Goal: Contribute content: Add original content to the website for others to see

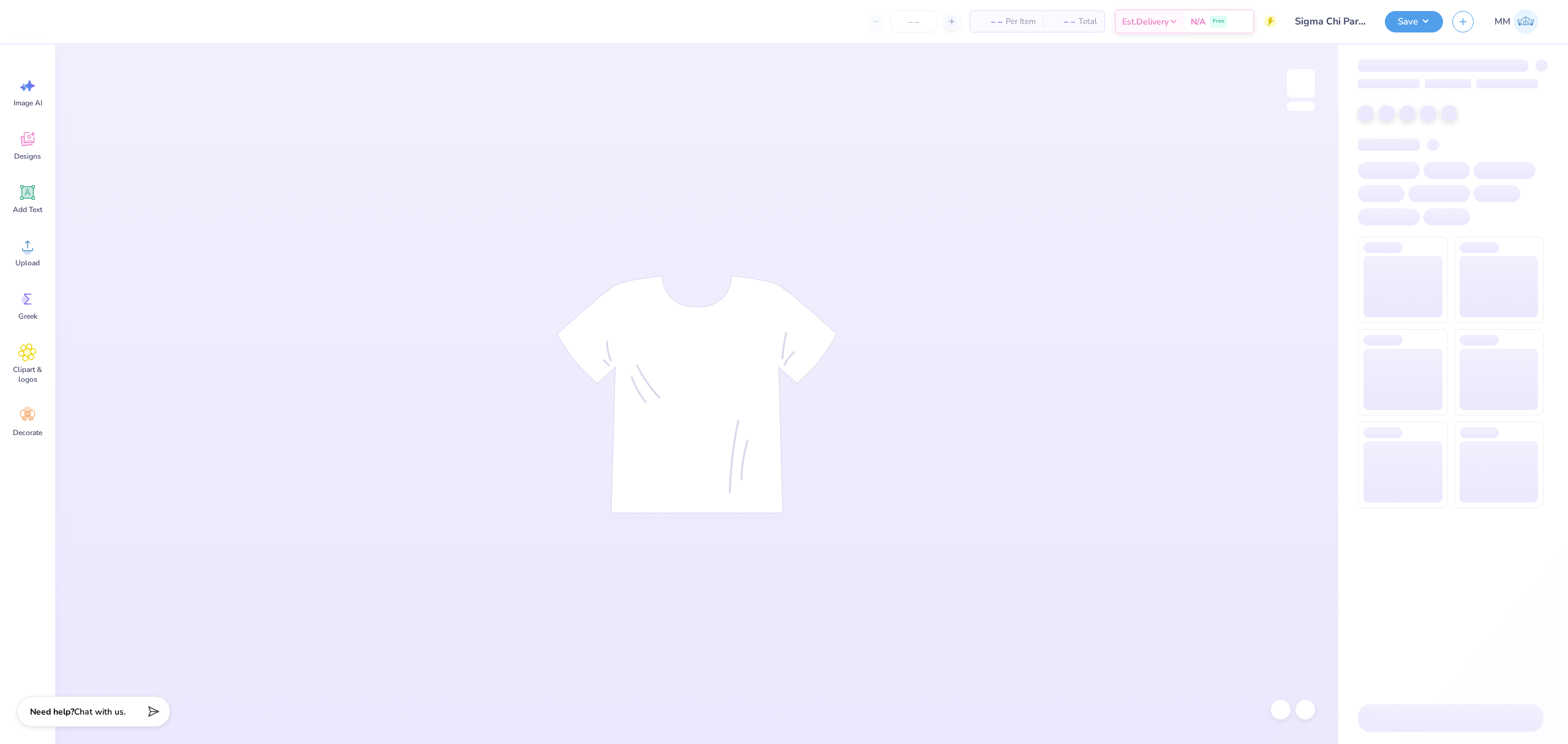
type input "Sigma Chi Parent's Weekend Design"
type input "60"
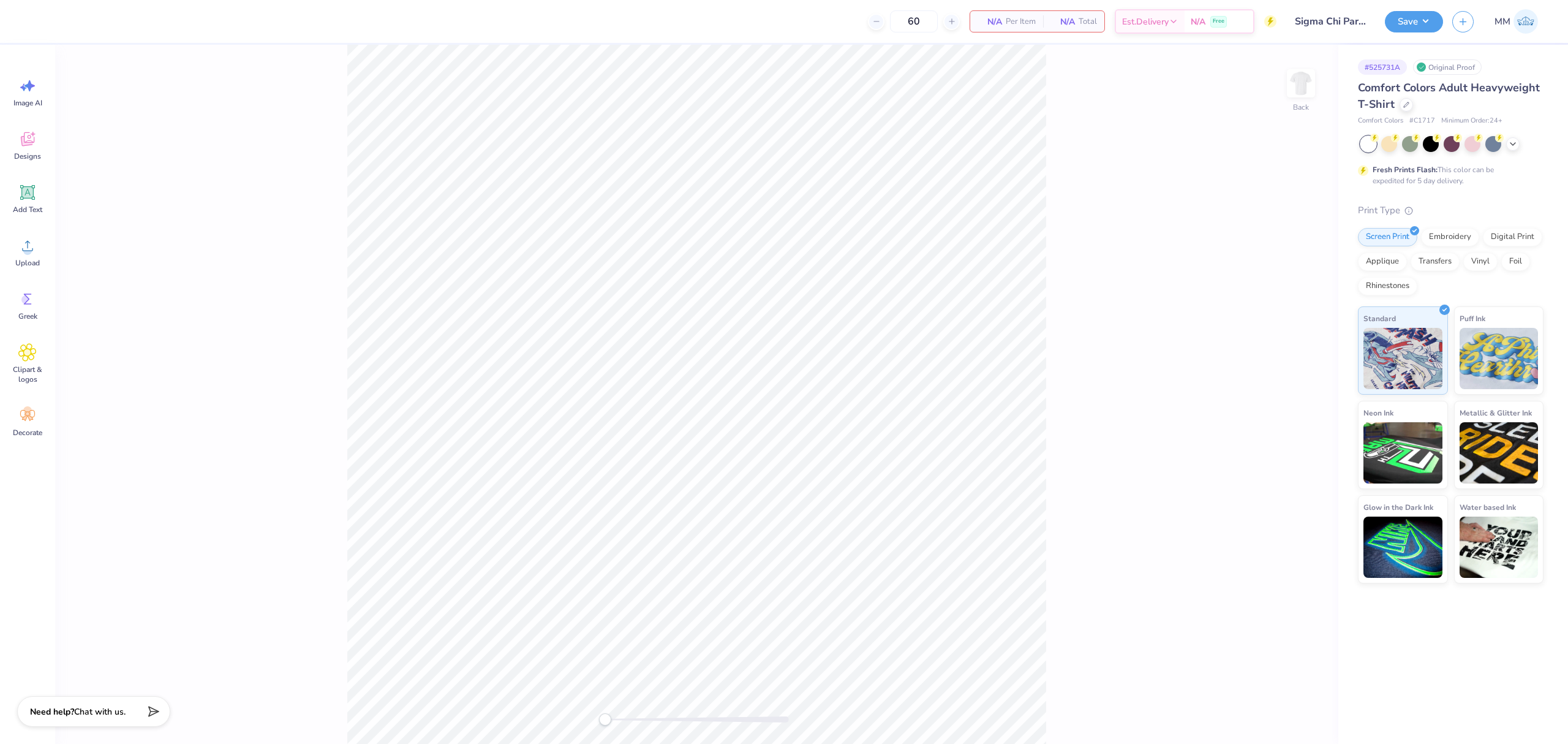
drag, startPoint x: 38, startPoint y: 197, endPoint x: 102, endPoint y: 195, distance: 64.0
click at [37, 197] on div "Add Text" at bounding box center [28, 198] width 44 height 46
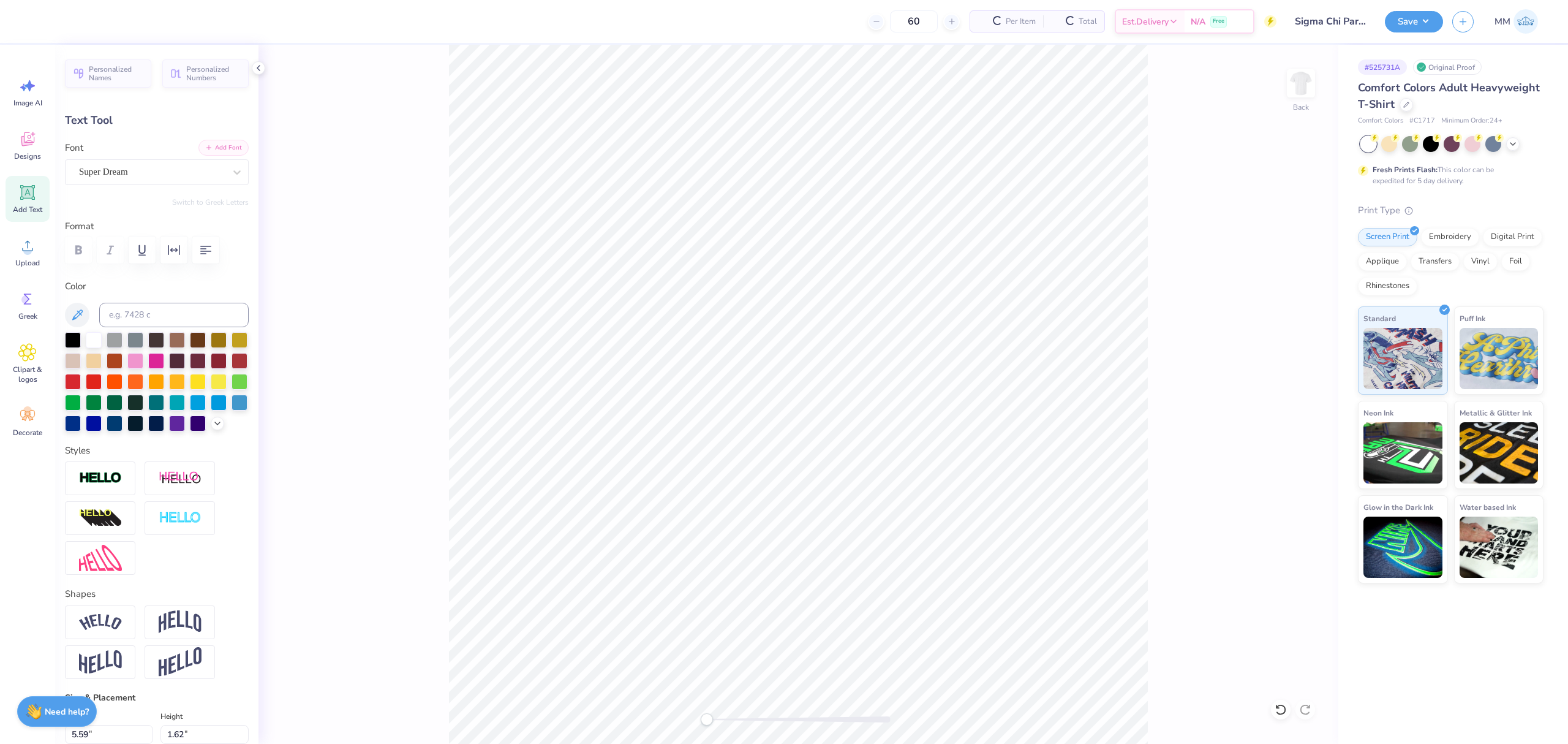
click at [211, 145] on button "Add Font" at bounding box center [224, 147] width 50 height 16
type textarea "SC"
click at [200, 318] on input at bounding box center [174, 315] width 149 height 25
type input "1807c"
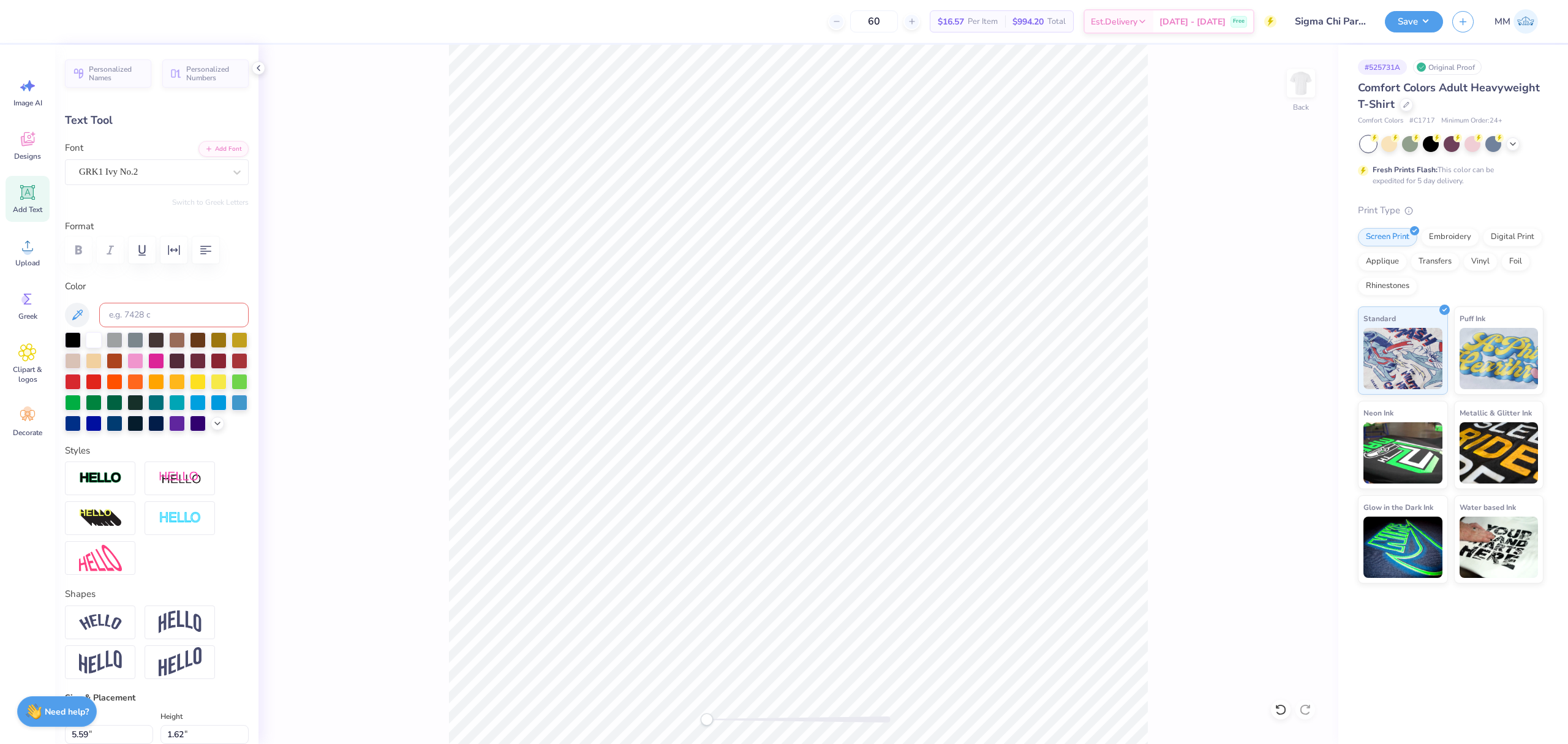
scroll to position [13, 1]
type input "2.90"
type input "1.68"
click at [846, 515] on li "Duplicate" at bounding box center [859, 511] width 96 height 24
type input "12.66"
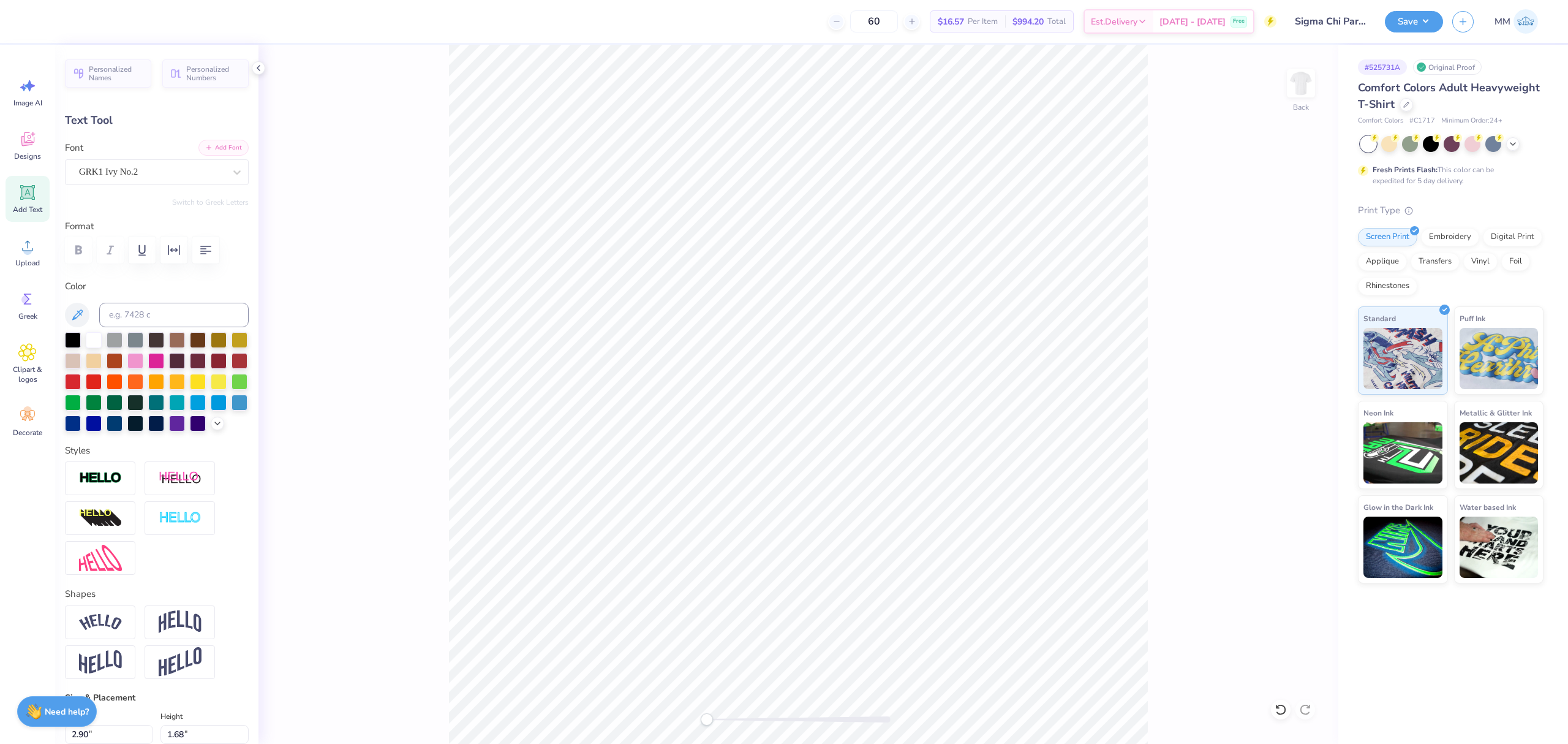
click at [199, 153] on button "Add Font" at bounding box center [224, 147] width 50 height 16
type textarea "Parents Weekend"
type input "14.17"
type input "1.64"
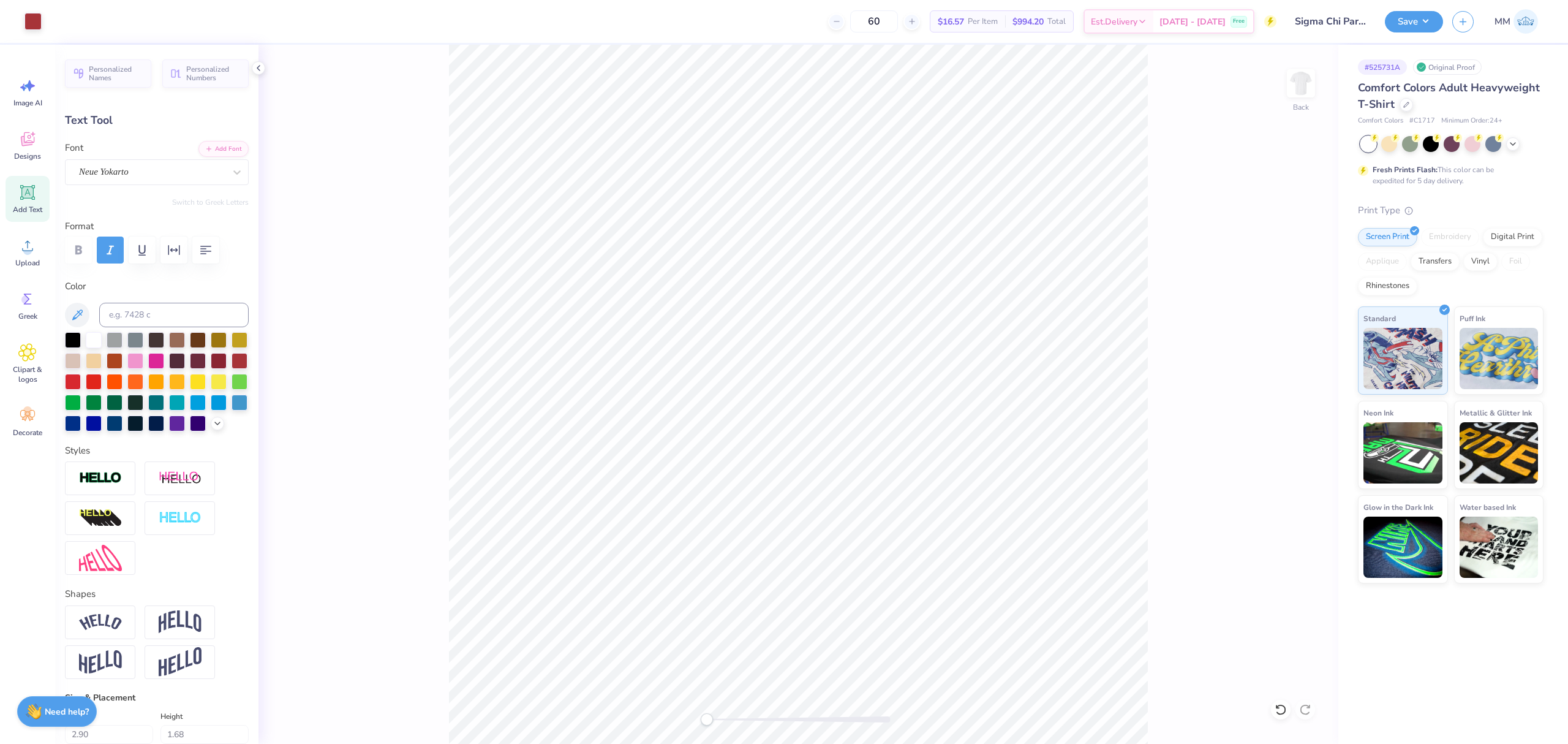
type input "12.68"
type input "5.07"
type input "0.59"
type input "13.48"
type input "3.96"
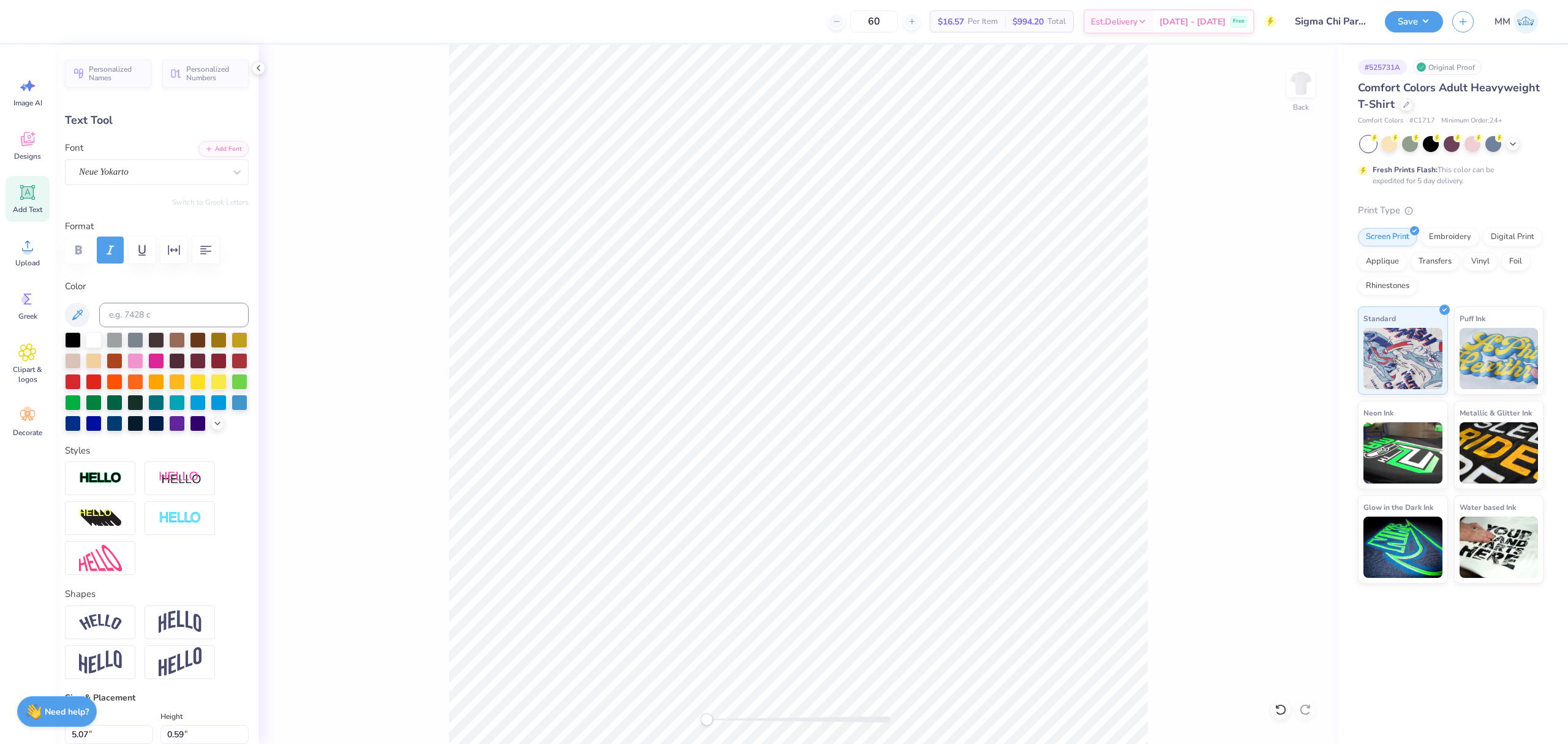
type input "0.46"
type input "13.49"
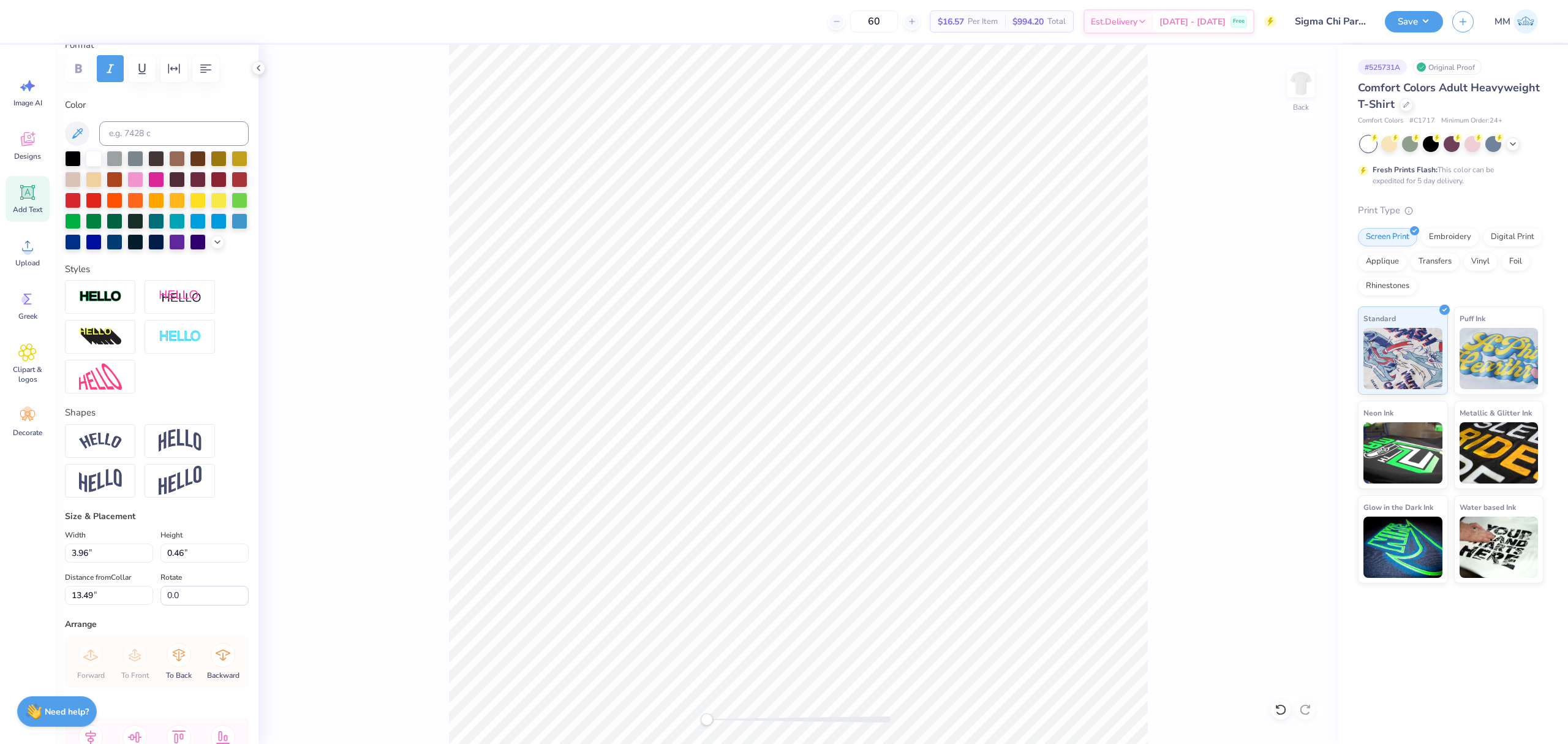
scroll to position [290, 0]
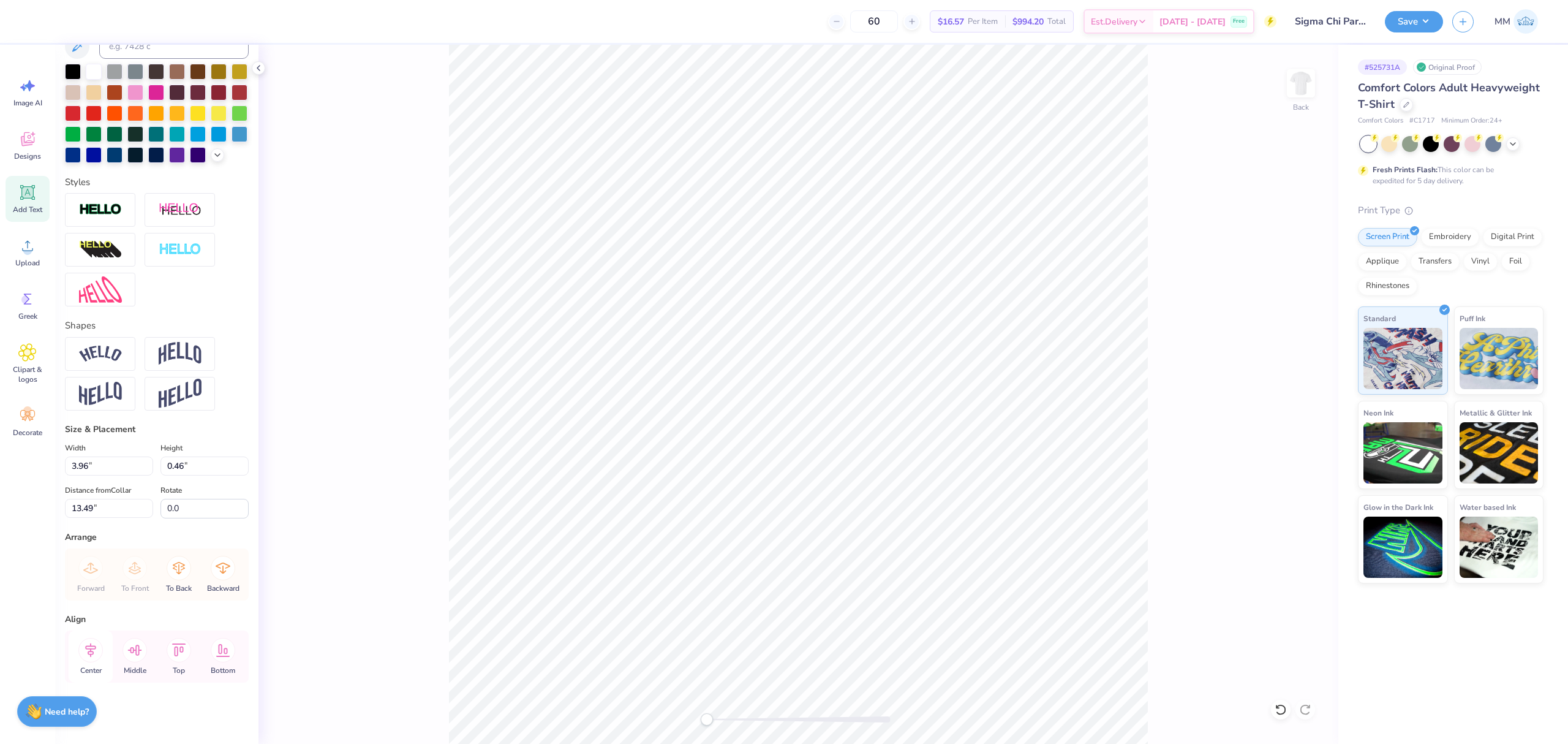
click at [91, 650] on icon at bounding box center [91, 649] width 11 height 14
type input "2.90"
type input "1.68"
type input "11.66"
click at [93, 658] on icon at bounding box center [91, 650] width 25 height 25
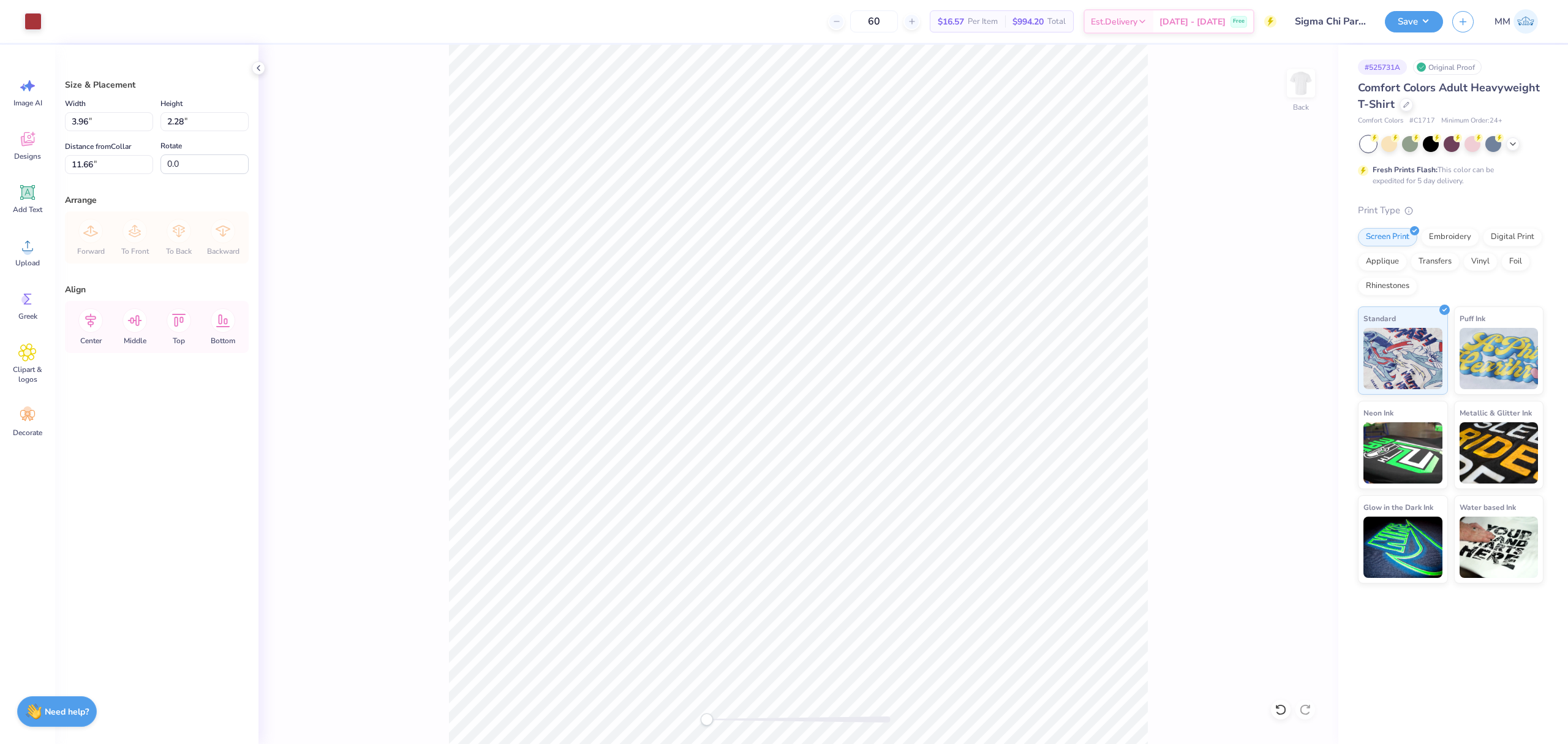
type input "3.74"
click at [118, 120] on input "3.96" at bounding box center [109, 121] width 88 height 19
type input "3.50"
type input "2.02"
type input "3.87"
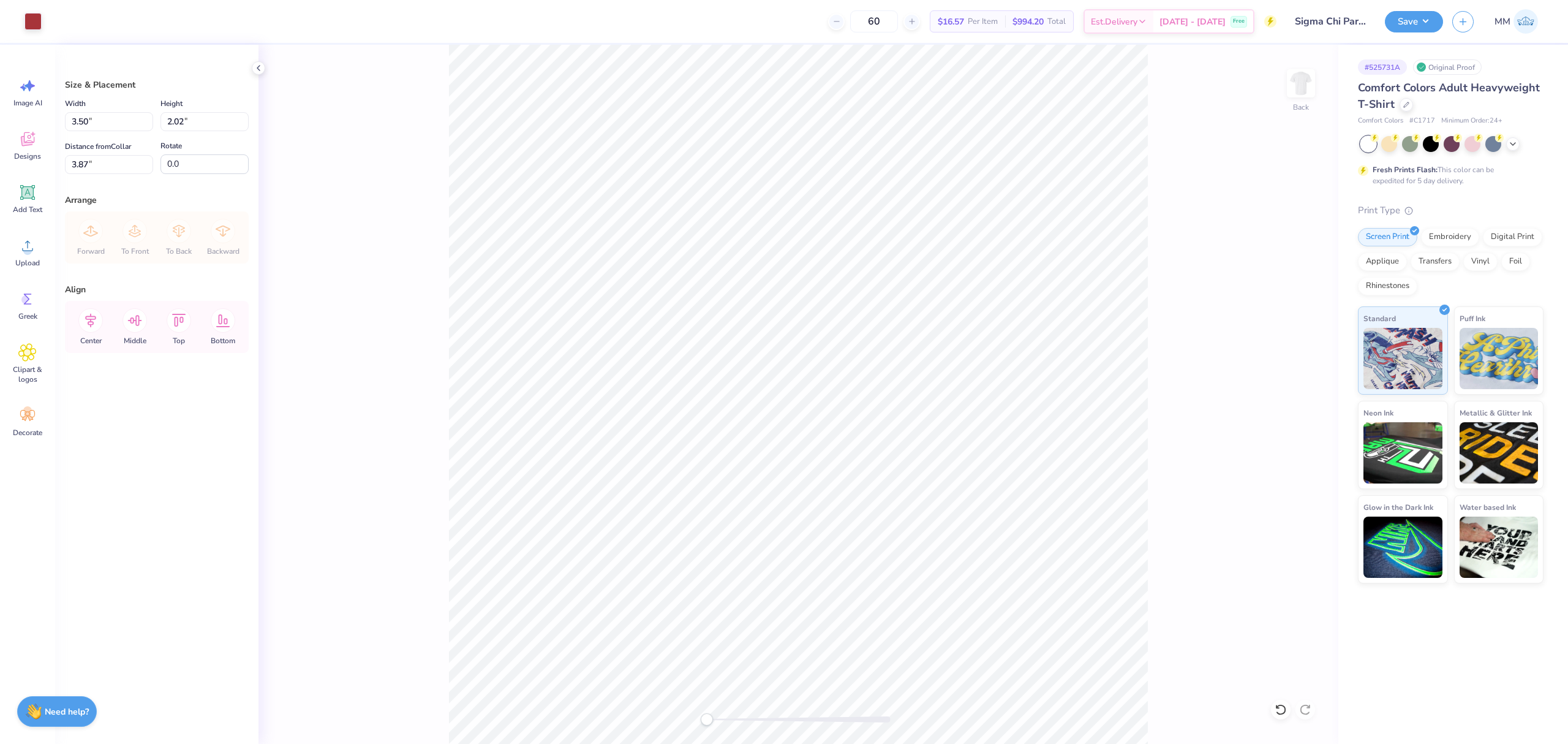
type input "3.00"
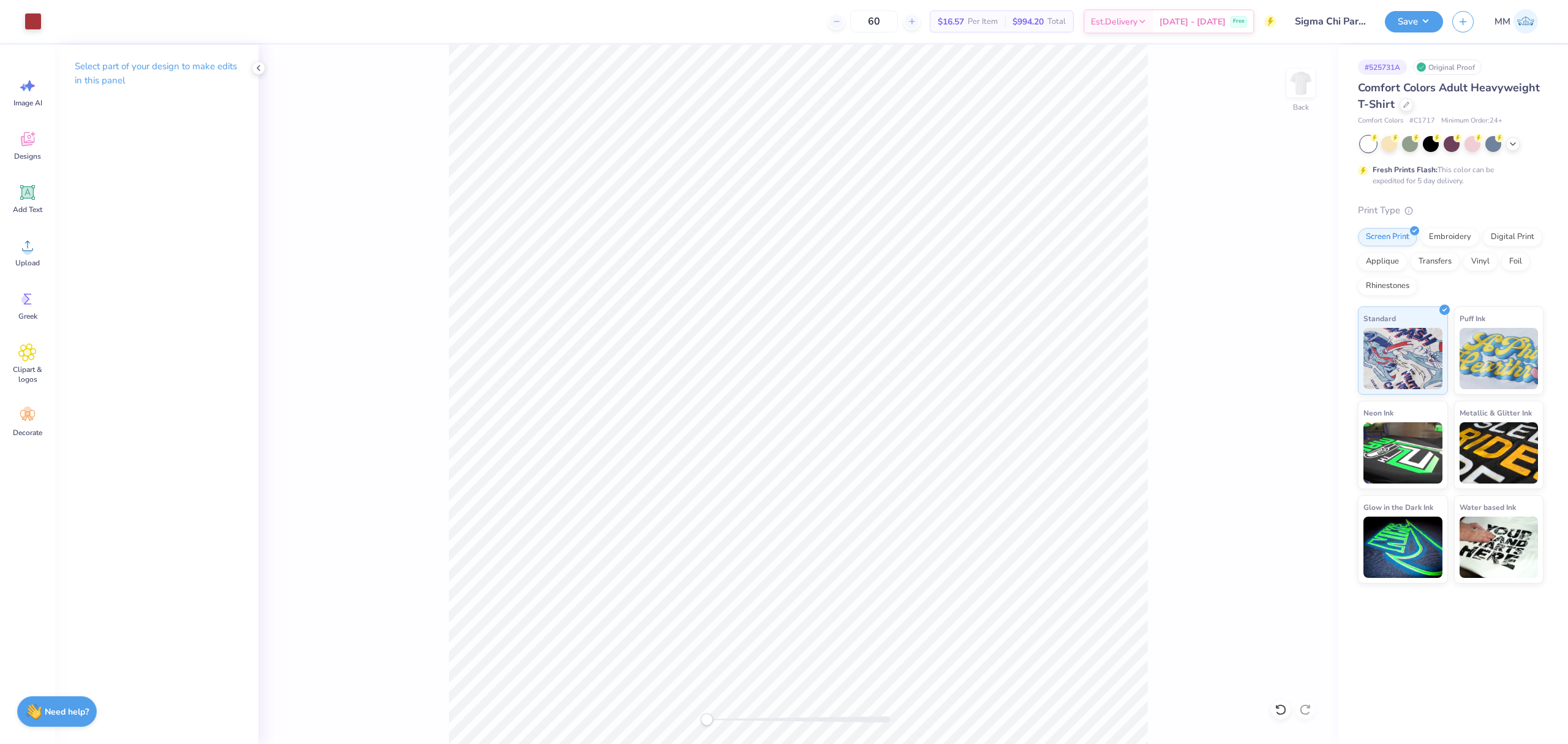
click at [1289, 93] on img at bounding box center [1301, 84] width 25 height 25
click at [26, 262] on span "Upload" at bounding box center [28, 263] width 25 height 10
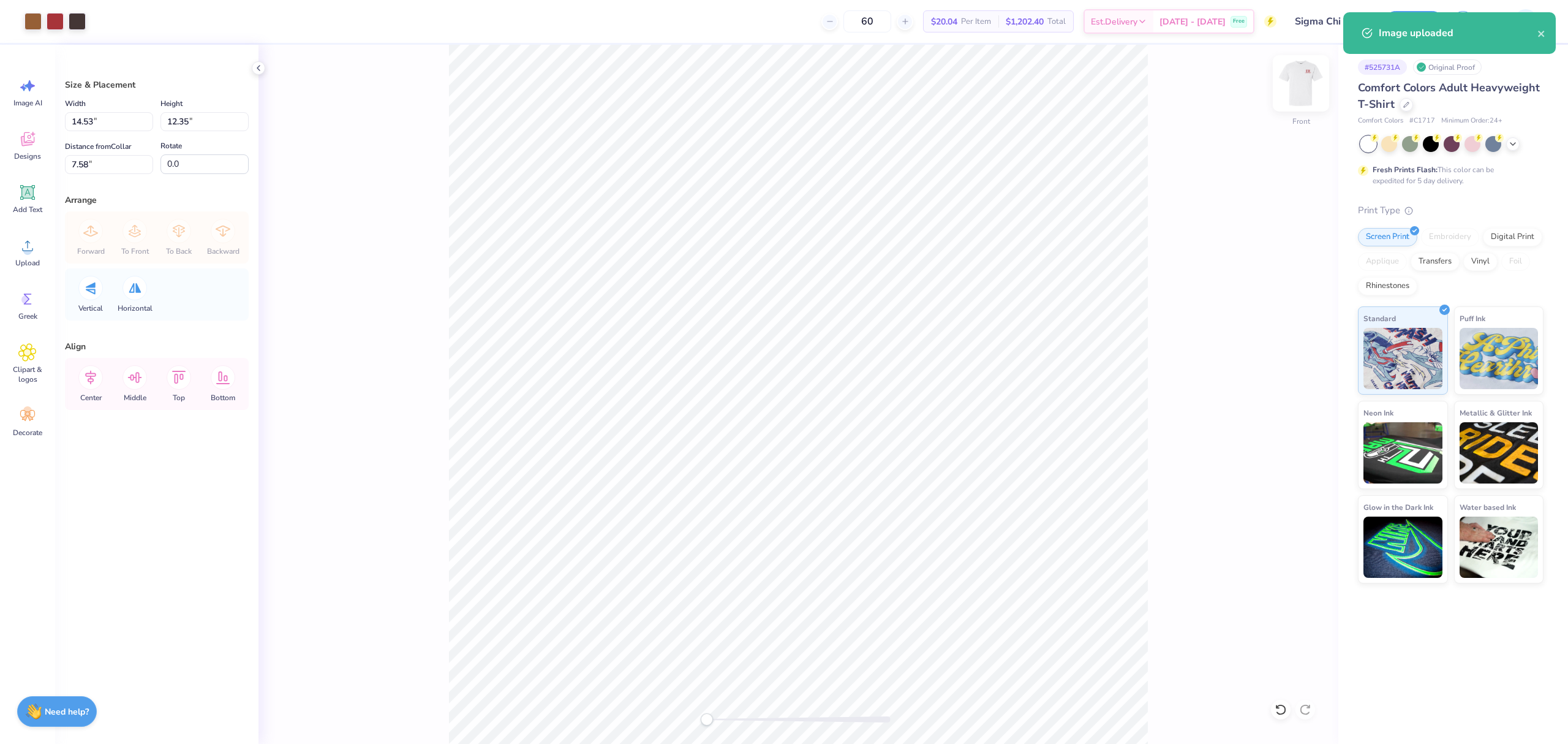
click at [1300, 82] on img at bounding box center [1301, 84] width 49 height 49
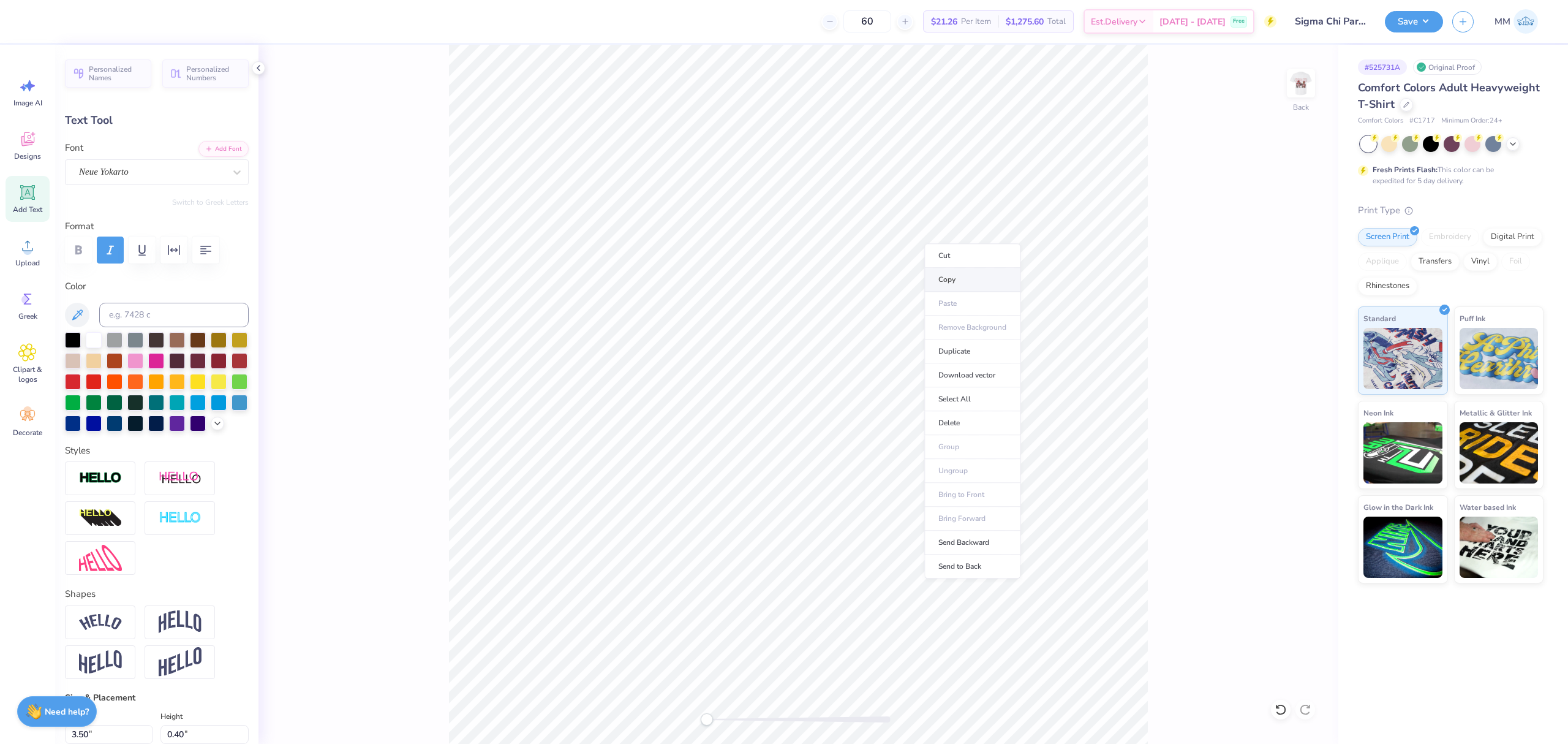
click at [952, 284] on li "Copy" at bounding box center [972, 280] width 96 height 24
click at [1298, 72] on img at bounding box center [1301, 84] width 49 height 49
type input "3.56"
type input "0.41"
type input "7.03"
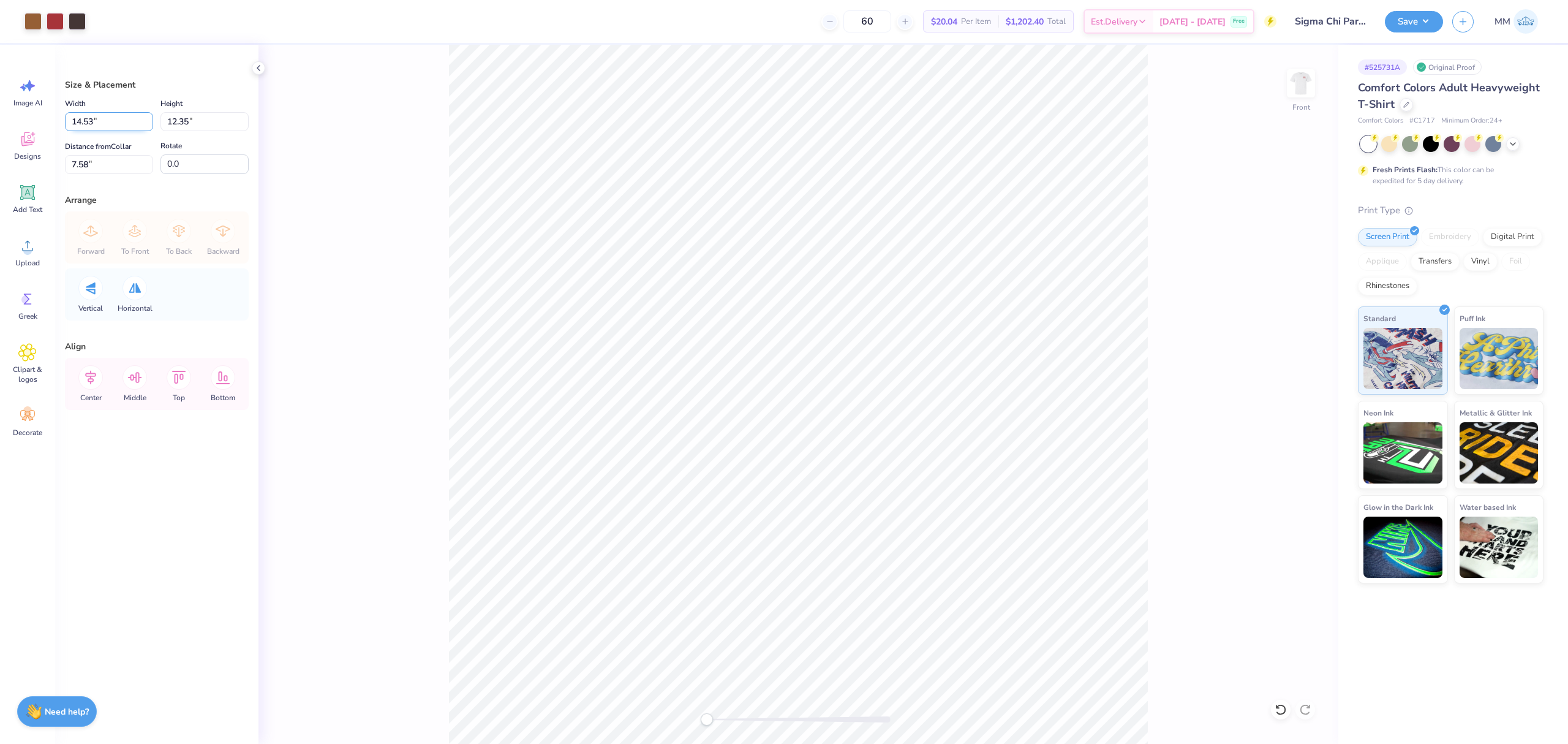
click at [104, 121] on input "14.53" at bounding box center [109, 121] width 88 height 19
type input "12.00"
type input "10.20"
click at [94, 166] on input "8.65" at bounding box center [109, 164] width 88 height 19
type input "3"
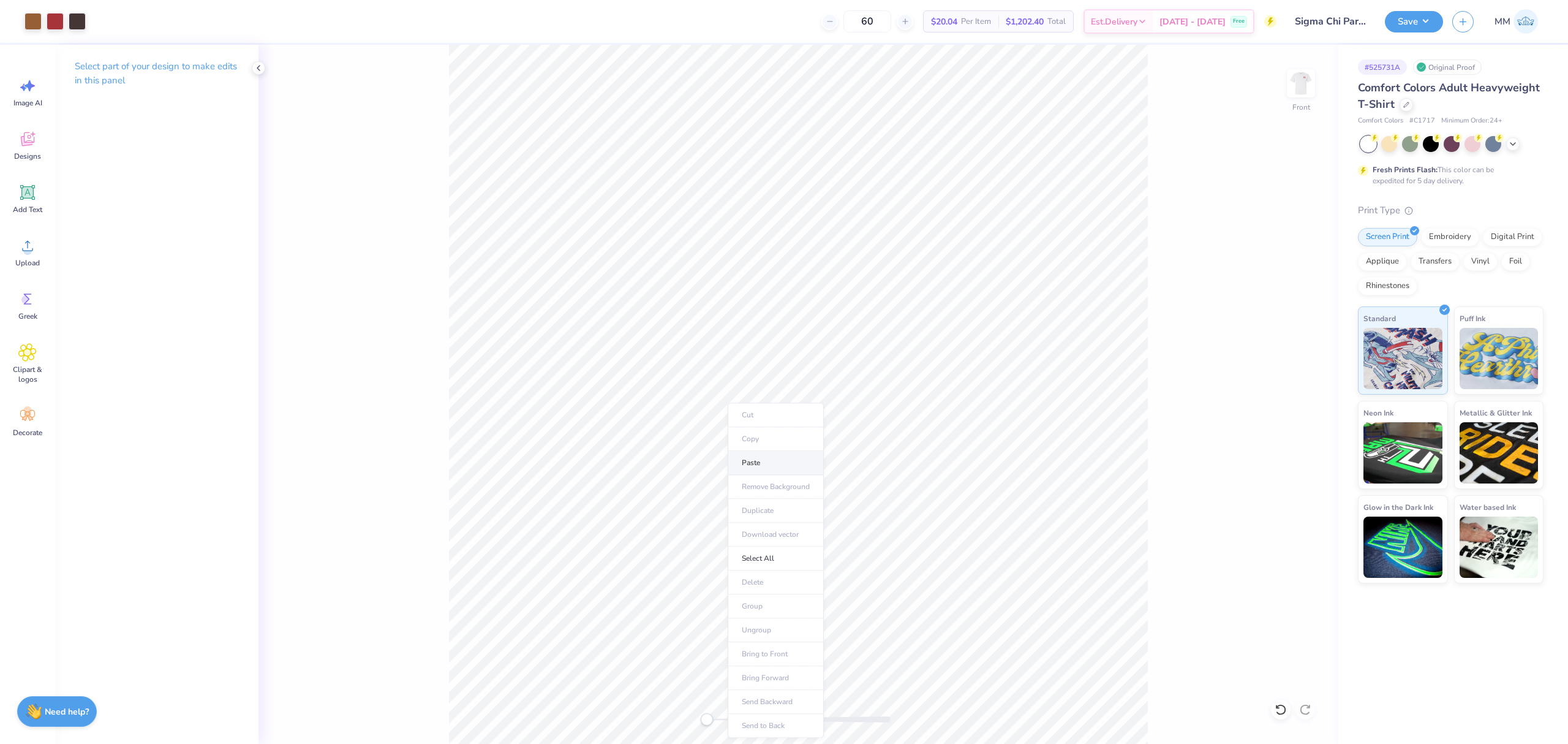
click at [757, 467] on li "Paste" at bounding box center [776, 463] width 96 height 24
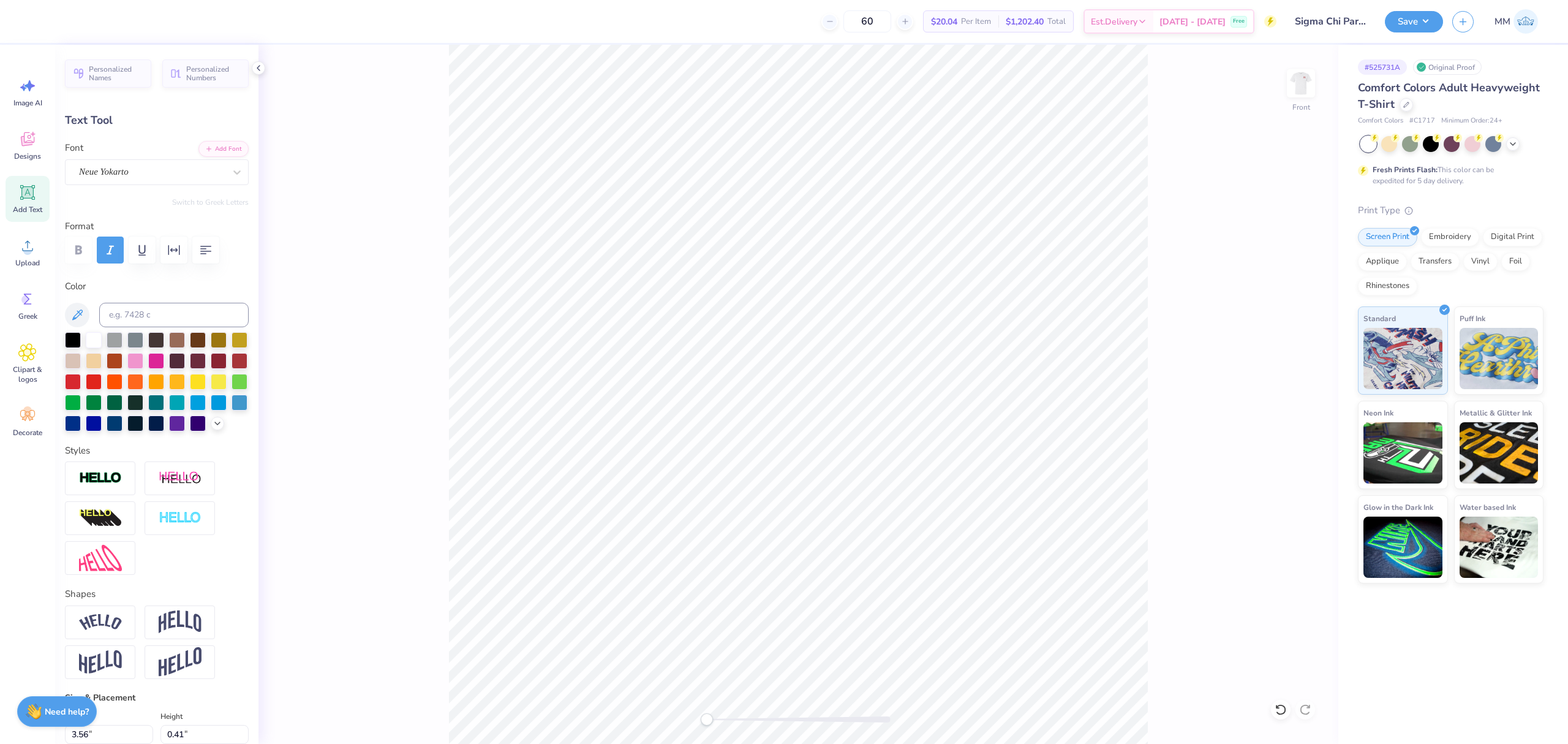
type input "10.76"
type input "1.24"
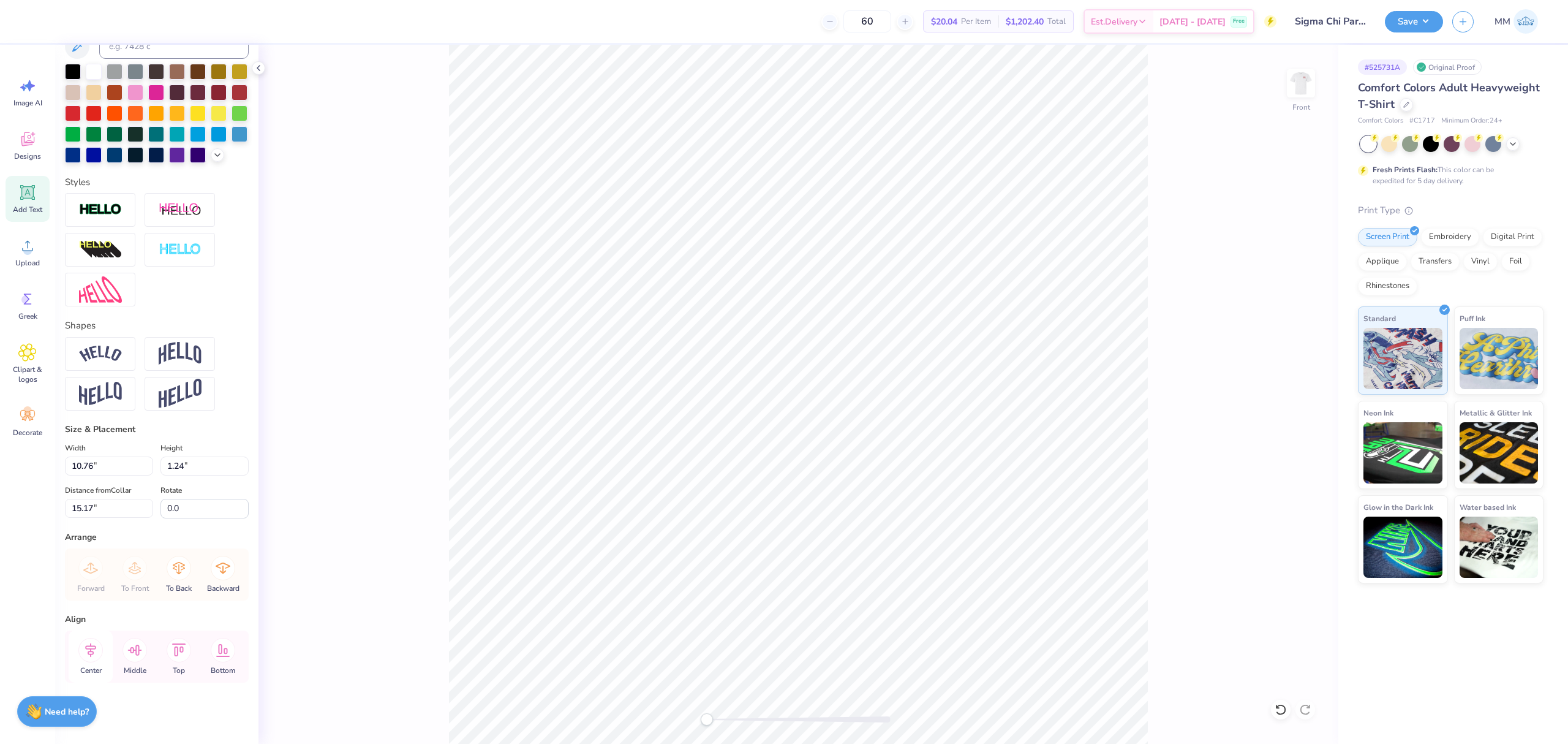
drag, startPoint x: 90, startPoint y: 652, endPoint x: 99, endPoint y: 651, distance: 9.1
click at [90, 651] on icon at bounding box center [91, 650] width 25 height 25
click at [855, 501] on li "Duplicate" at bounding box center [878, 503] width 96 height 24
type input "14.13"
type textarea "october 4th, 2025"
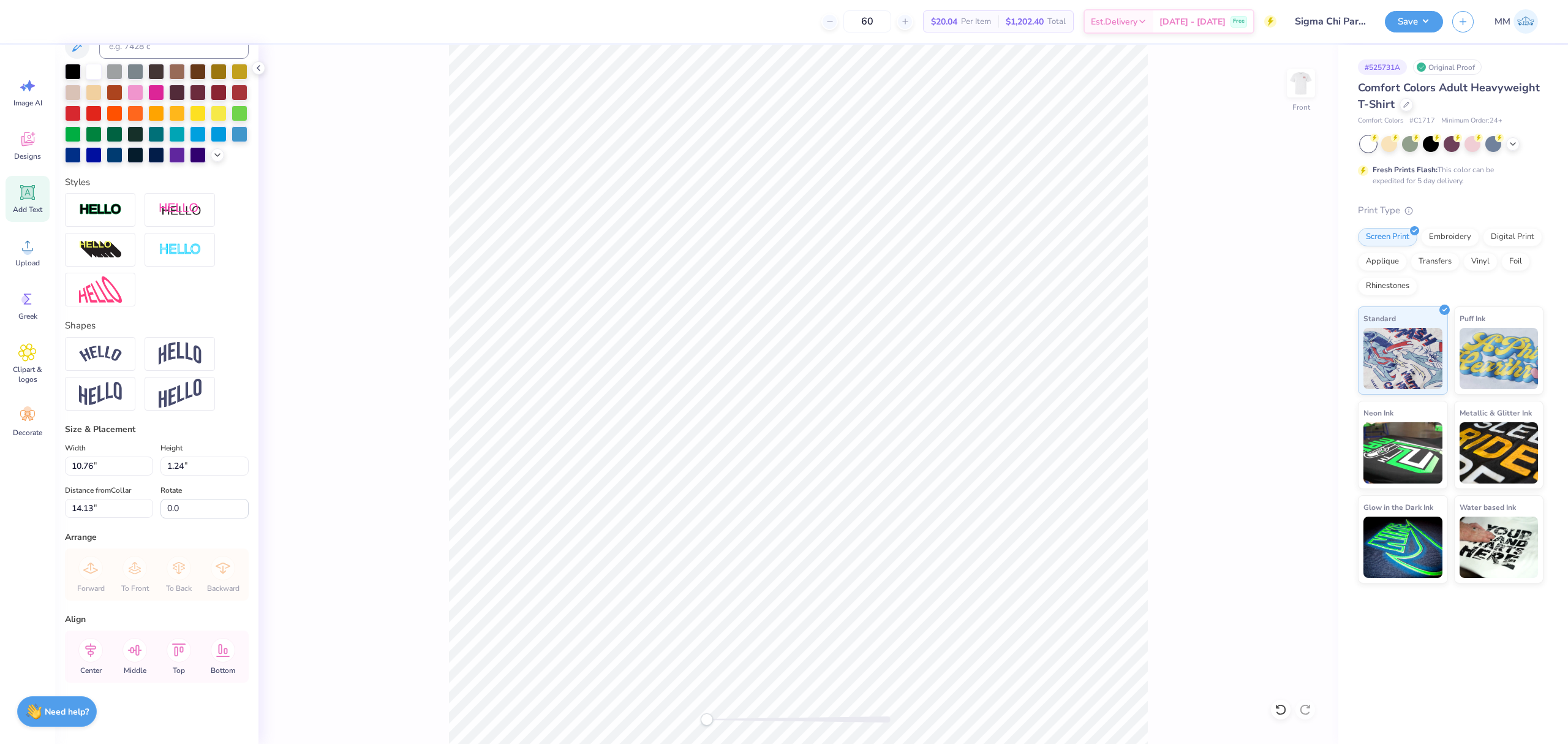
scroll to position [13, 5]
type input "8.72"
type input "0.93"
type input "14.28"
type input "6.63"
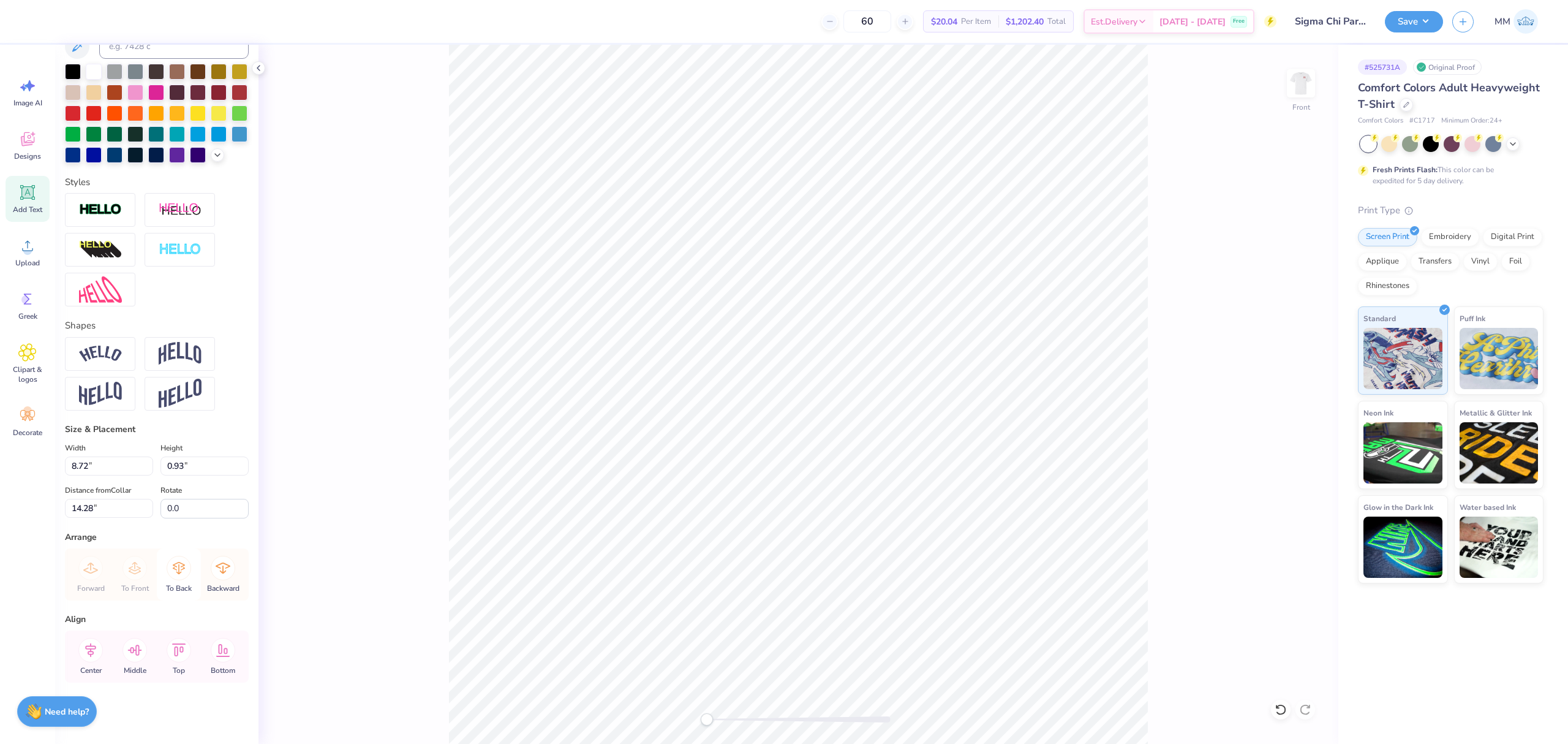
type input "0.71"
click at [85, 652] on icon at bounding box center [91, 650] width 25 height 25
type input "14.37"
click at [1405, 25] on button "Save" at bounding box center [1414, 20] width 58 height 22
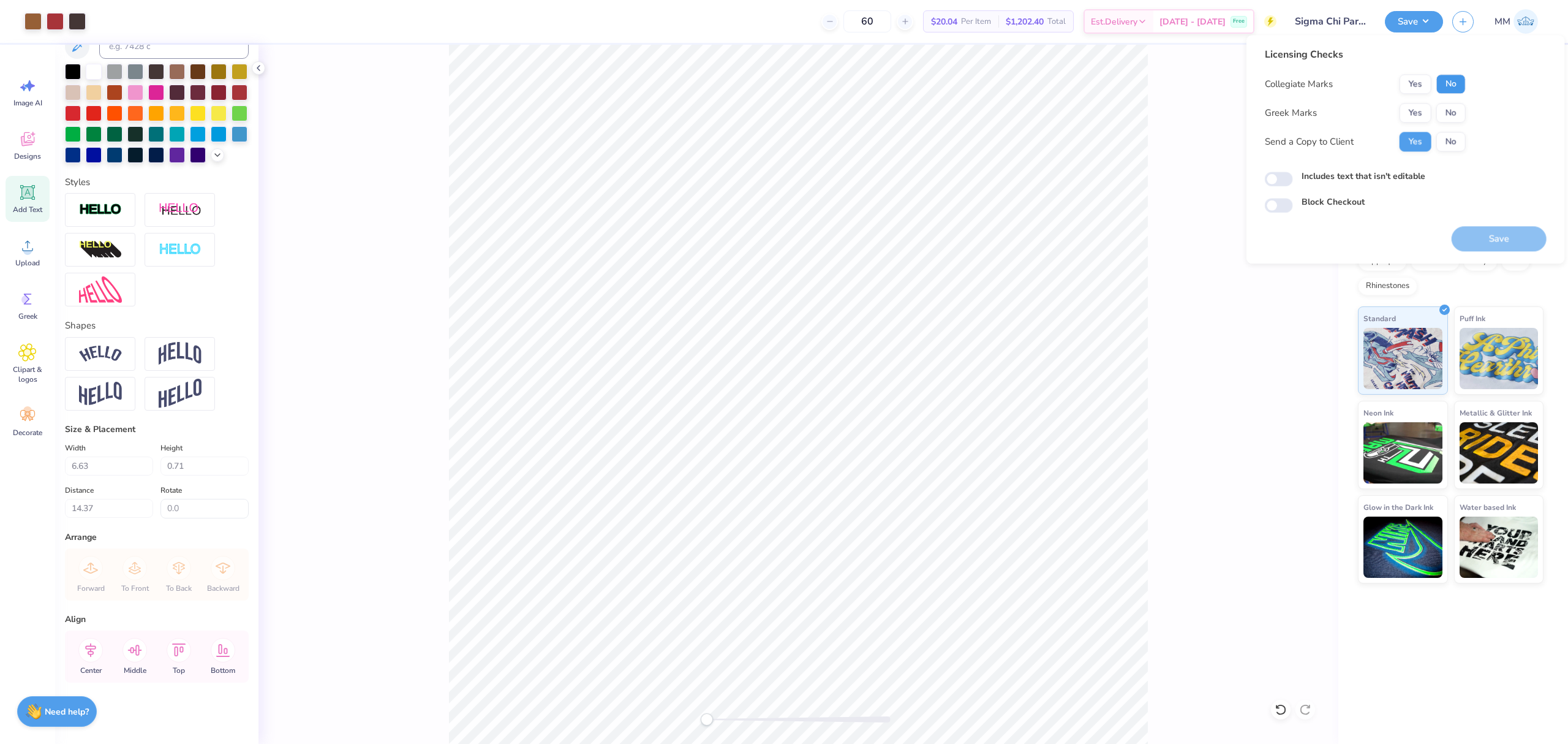
click at [1455, 86] on button "No" at bounding box center [1451, 84] width 29 height 20
click at [1421, 109] on button "Yes" at bounding box center [1415, 113] width 32 height 20
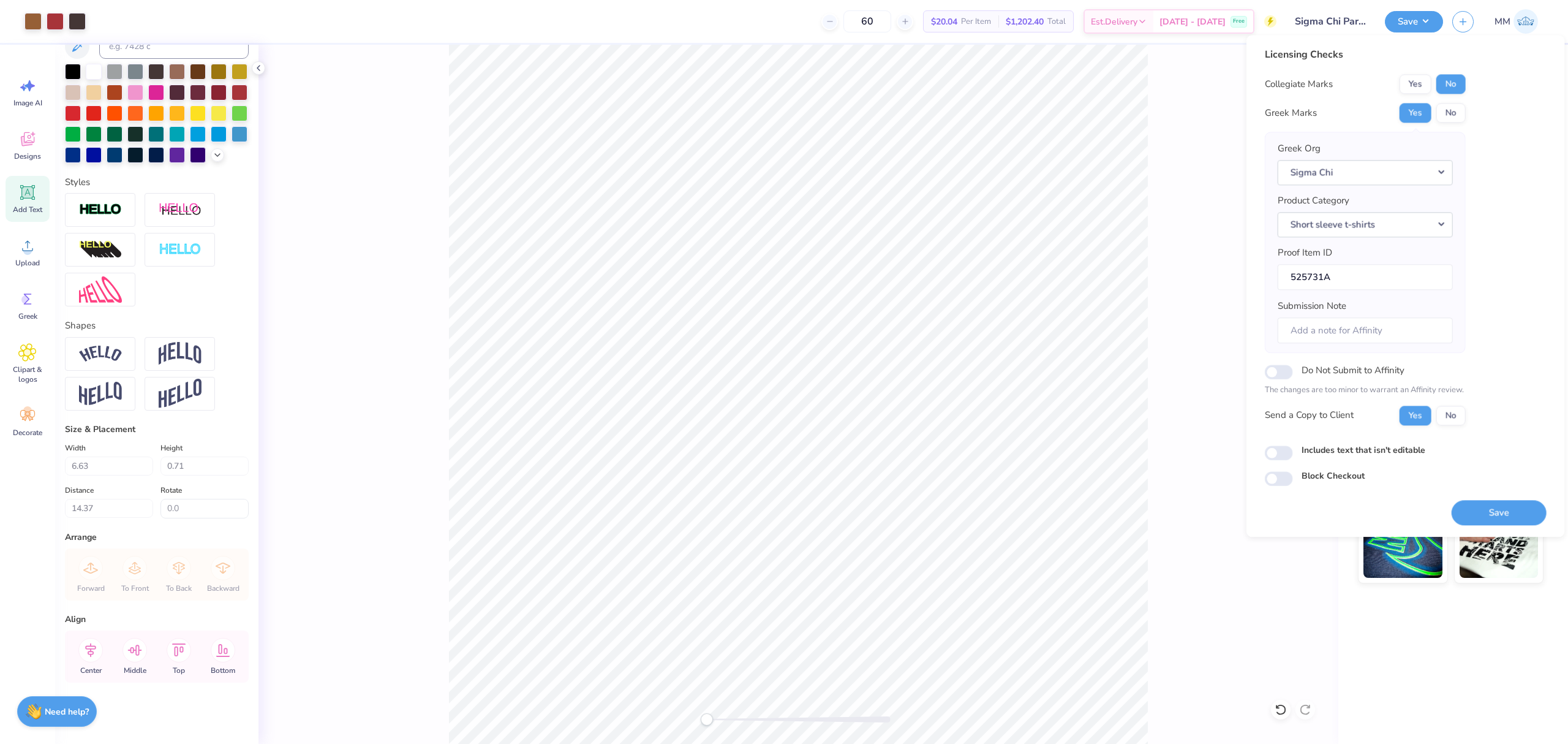
click at [1325, 451] on label "Includes text that isn't editable" at bounding box center [1363, 450] width 123 height 13
click at [1293, 451] on input "Includes text that isn't editable" at bounding box center [1279, 453] width 28 height 15
checkbox input "true"
click at [1488, 514] on button "Save" at bounding box center [1499, 512] width 95 height 25
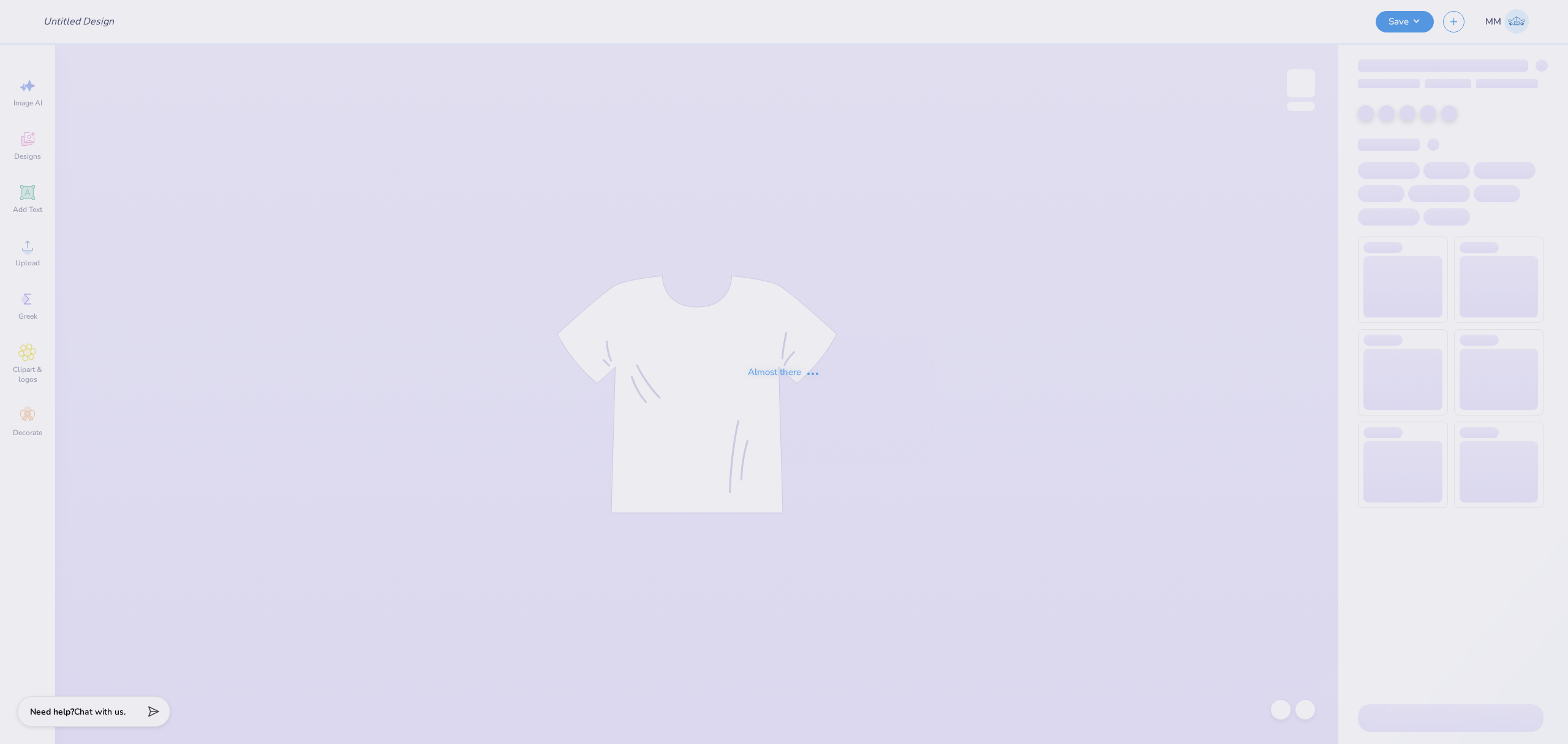
type input "sigma phi lambda - philanthropy"
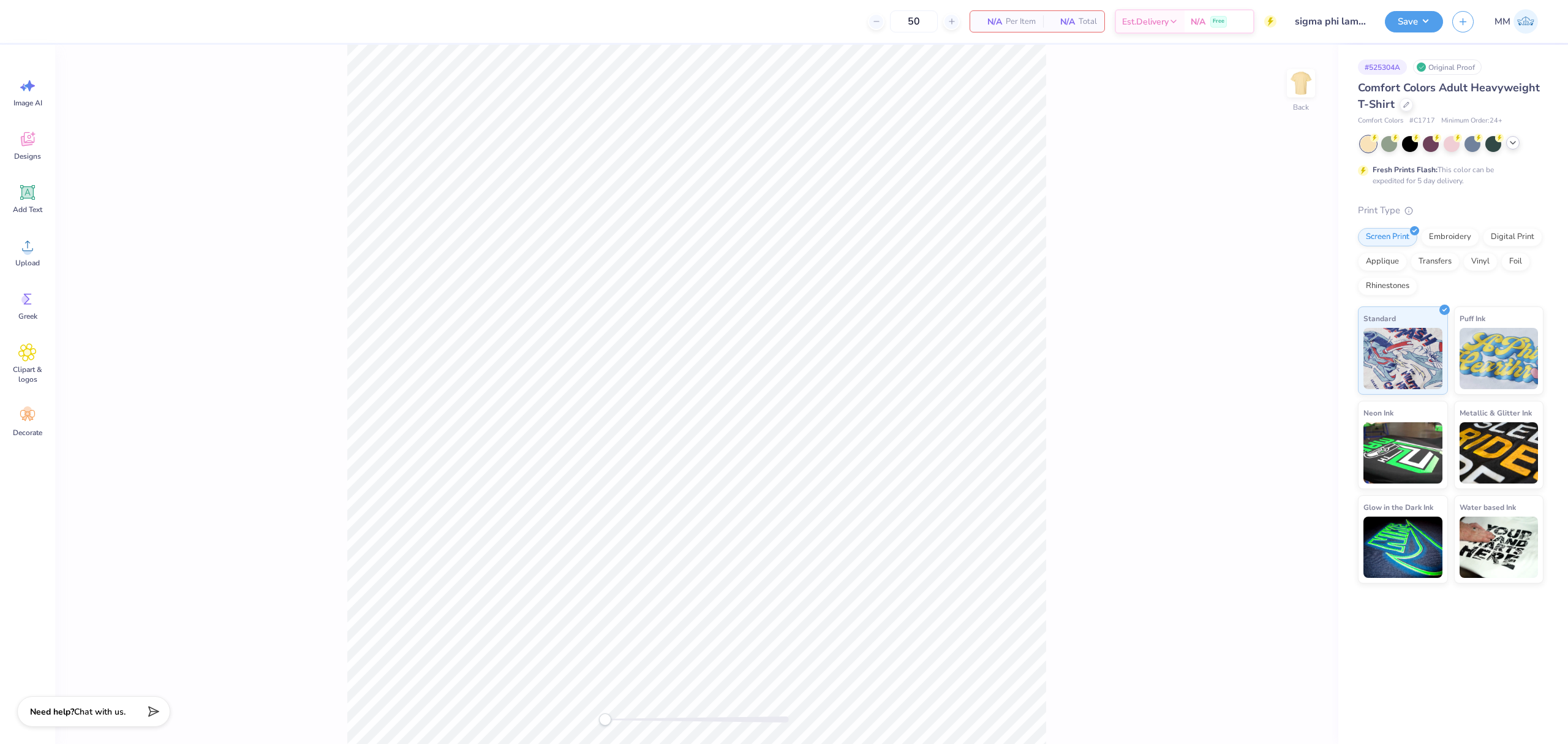
click at [1508, 143] on icon at bounding box center [1513, 143] width 10 height 10
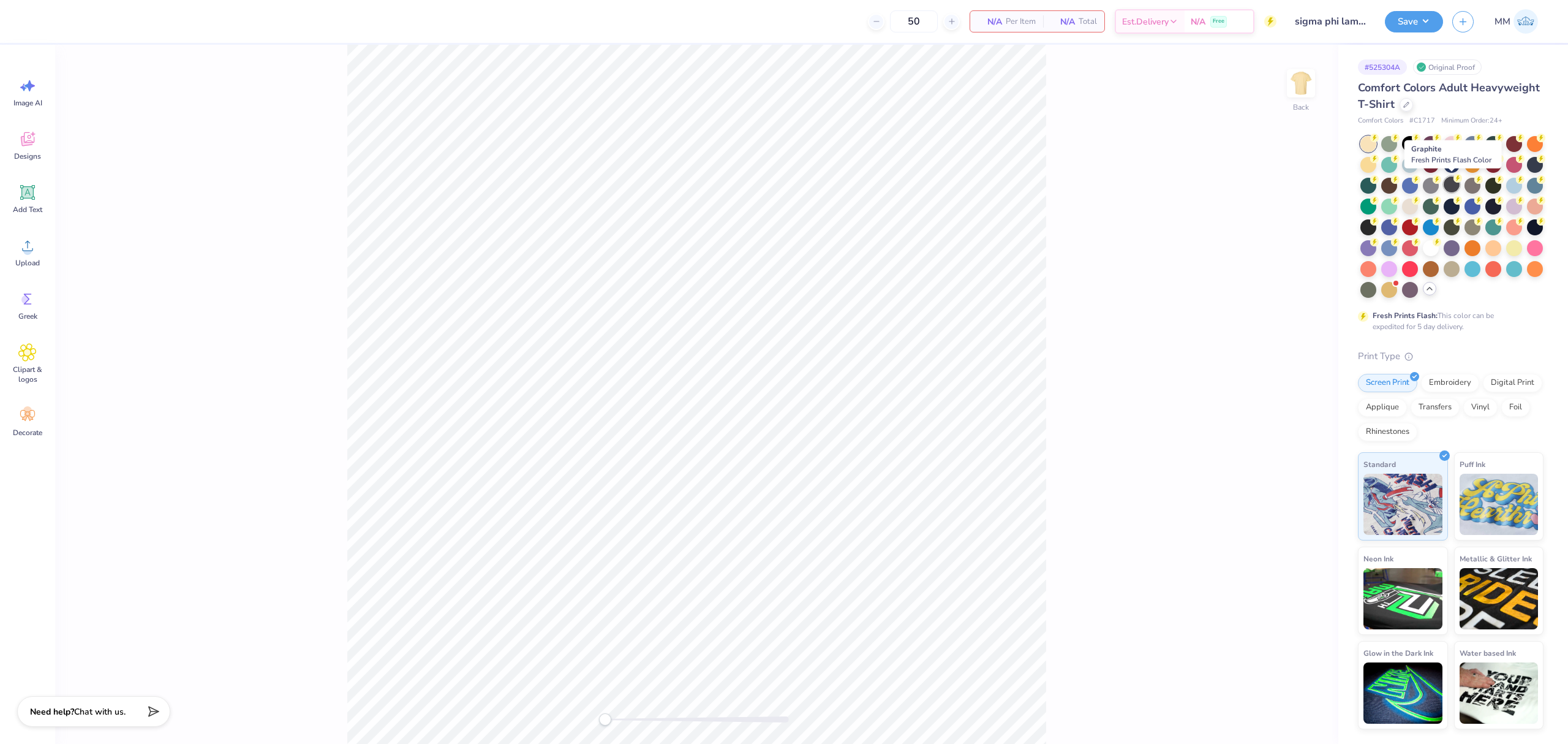
click at [1454, 189] on div at bounding box center [1451, 184] width 16 height 16
